Goal: Task Accomplishment & Management: Complete application form

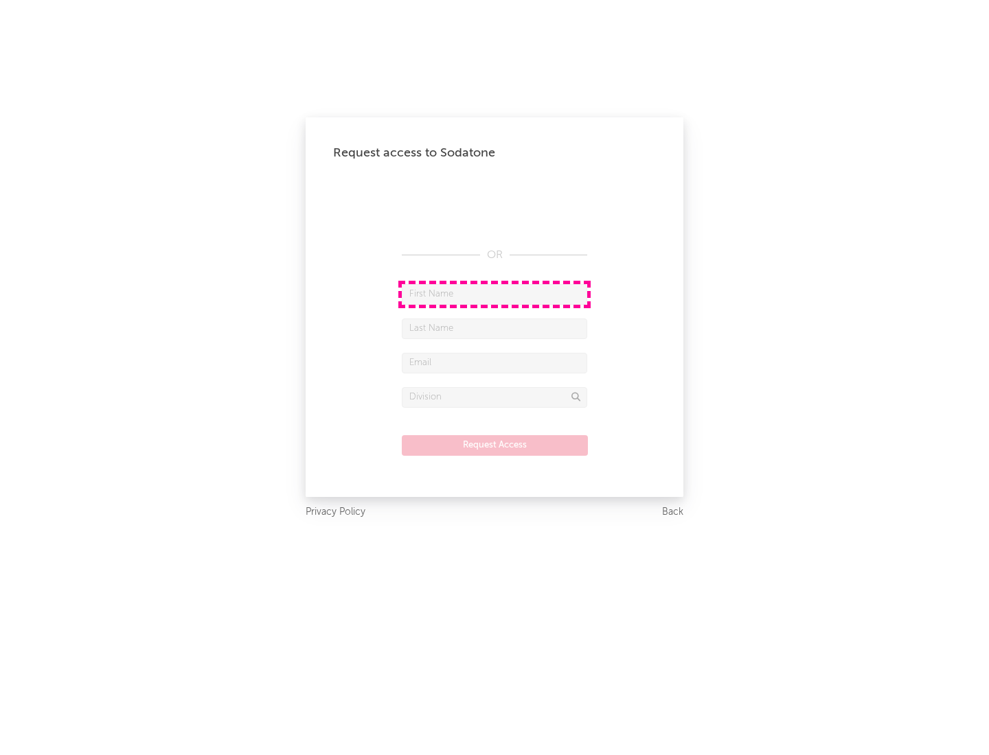
click at [494, 294] on input "text" at bounding box center [494, 294] width 185 height 21
type input "[PERSON_NAME]"
click at [494, 328] on input "text" at bounding box center [494, 329] width 185 height 21
type input "[PERSON_NAME]"
click at [494, 363] on input "text" at bounding box center [494, 363] width 185 height 21
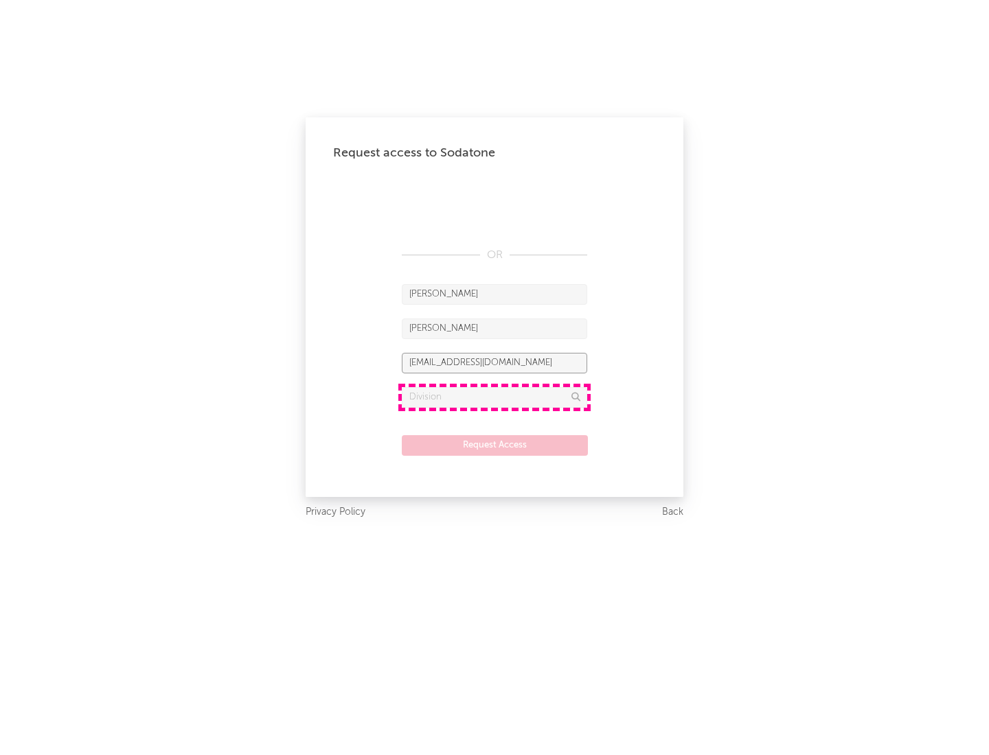
type input "[EMAIL_ADDRESS][DOMAIN_NAME]"
click at [494, 397] on input "text" at bounding box center [494, 397] width 185 height 21
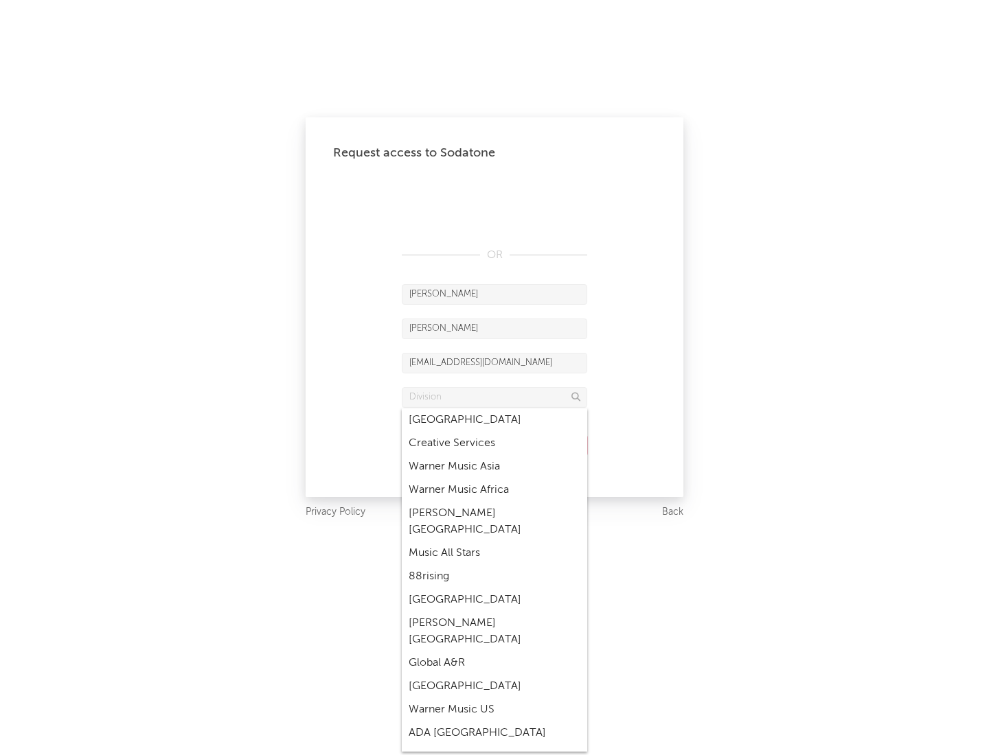
click at [494, 542] on div "Music All Stars" at bounding box center [494, 553] width 185 height 23
type input "Music All Stars"
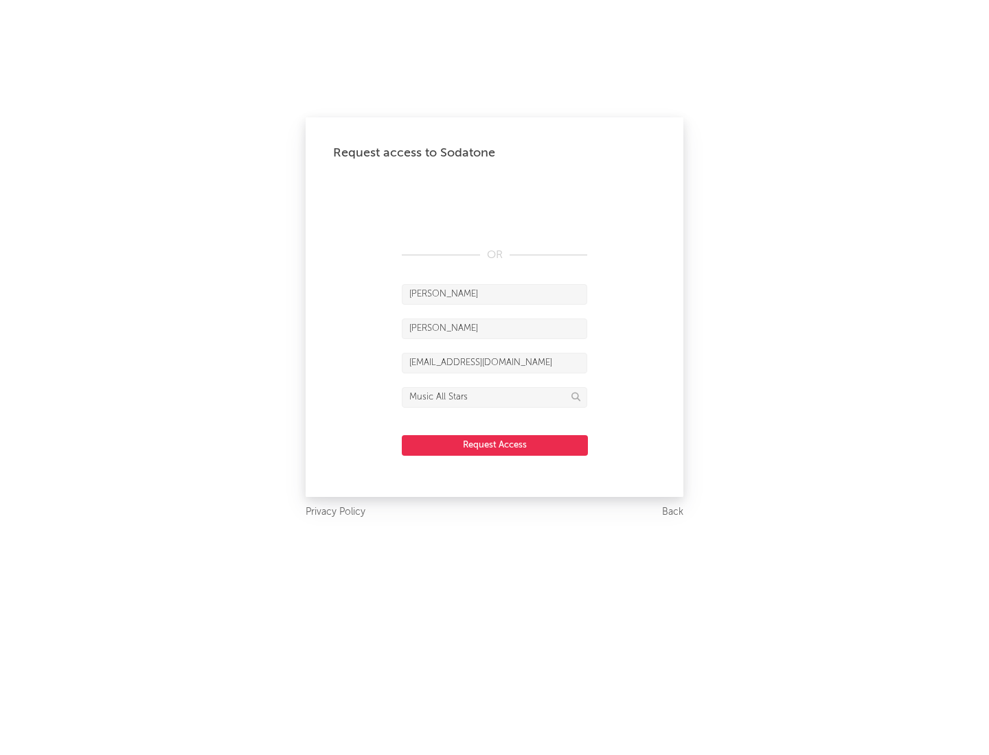
click at [494, 445] on button "Request Access" at bounding box center [495, 445] width 186 height 21
